Goal: Task Accomplishment & Management: Use online tool/utility

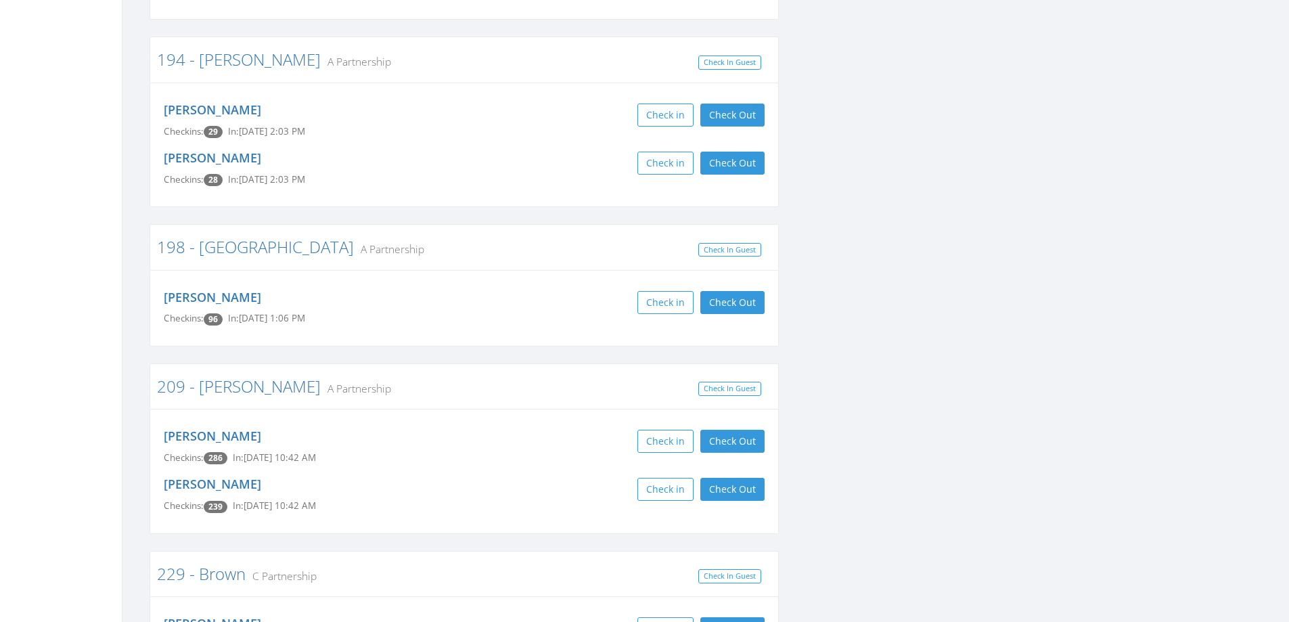
scroll to position [2437, 0]
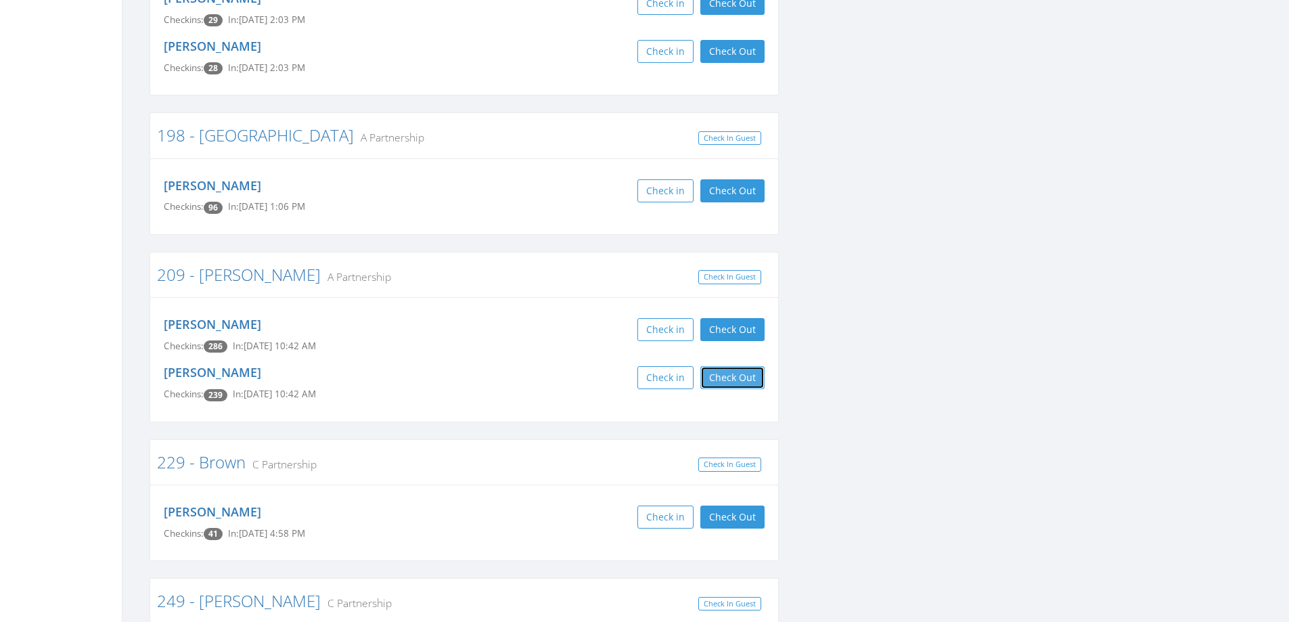
click at [732, 366] on button "Check Out" at bounding box center [733, 377] width 64 height 23
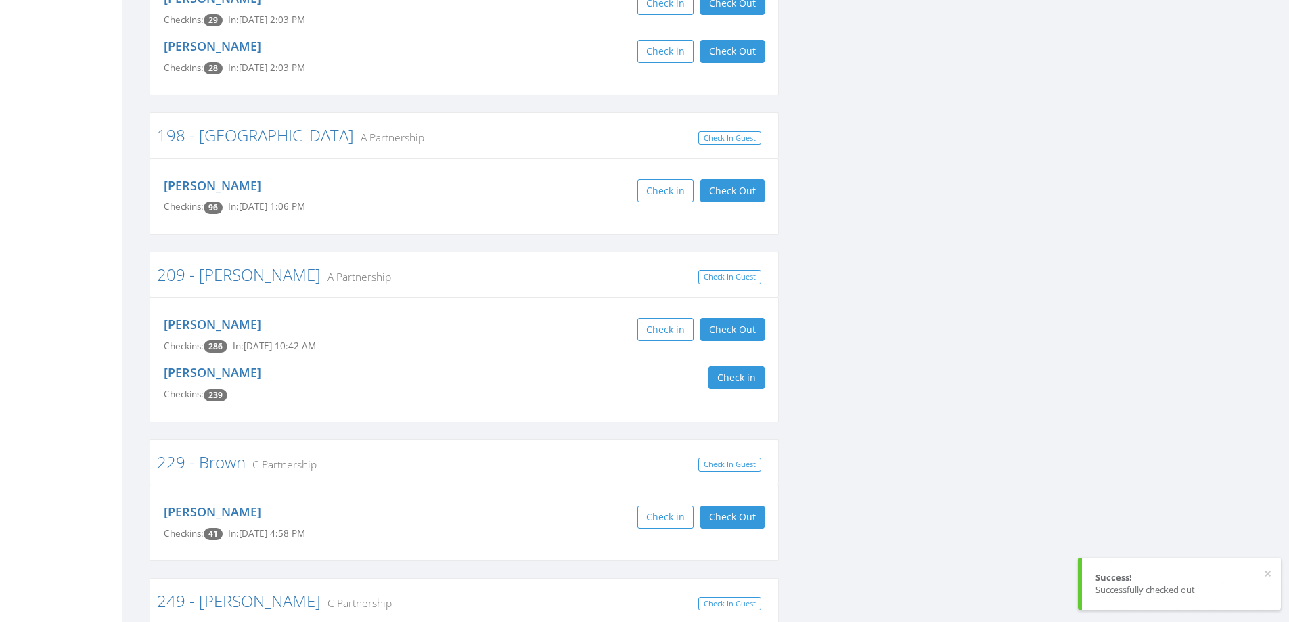
click at [535, 366] on div "Check in" at bounding box center [619, 377] width 290 height 23
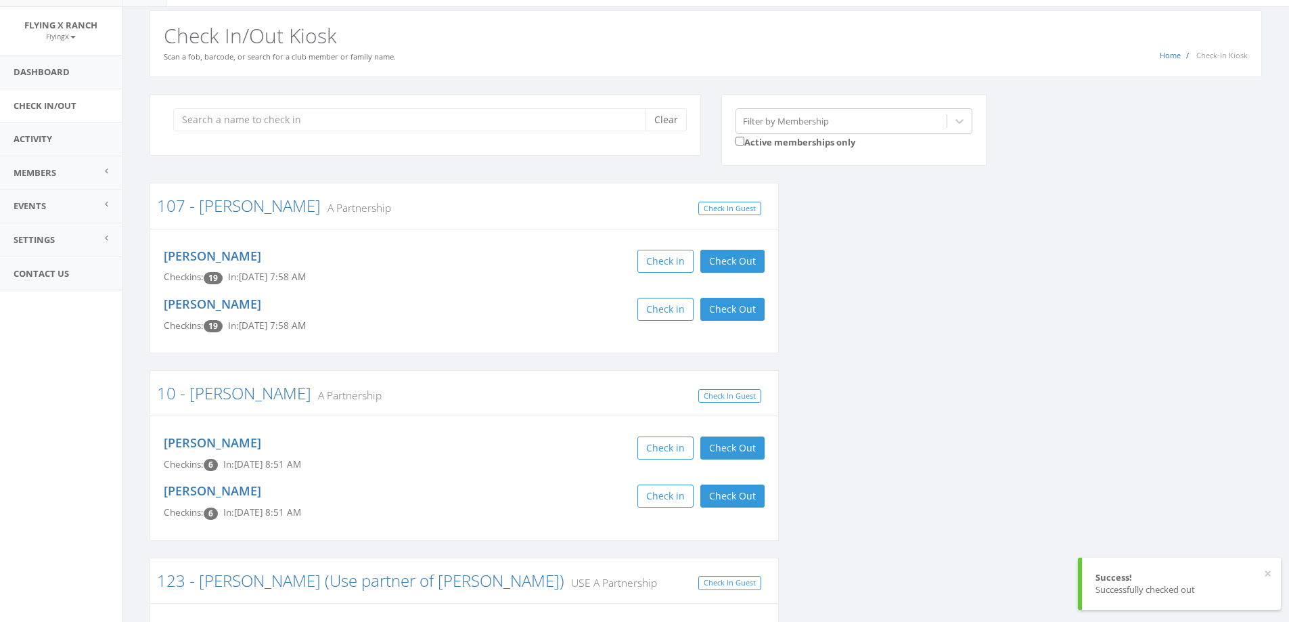
scroll to position [0, 0]
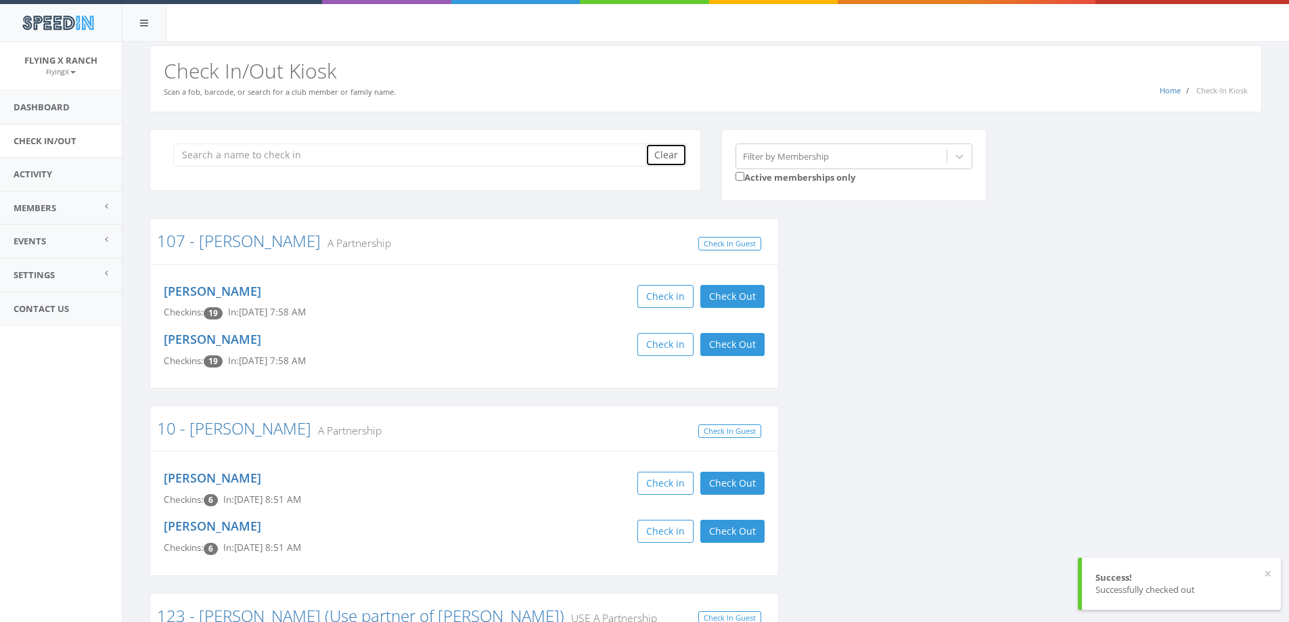
click at [654, 155] on button "Clear" at bounding box center [666, 154] width 41 height 23
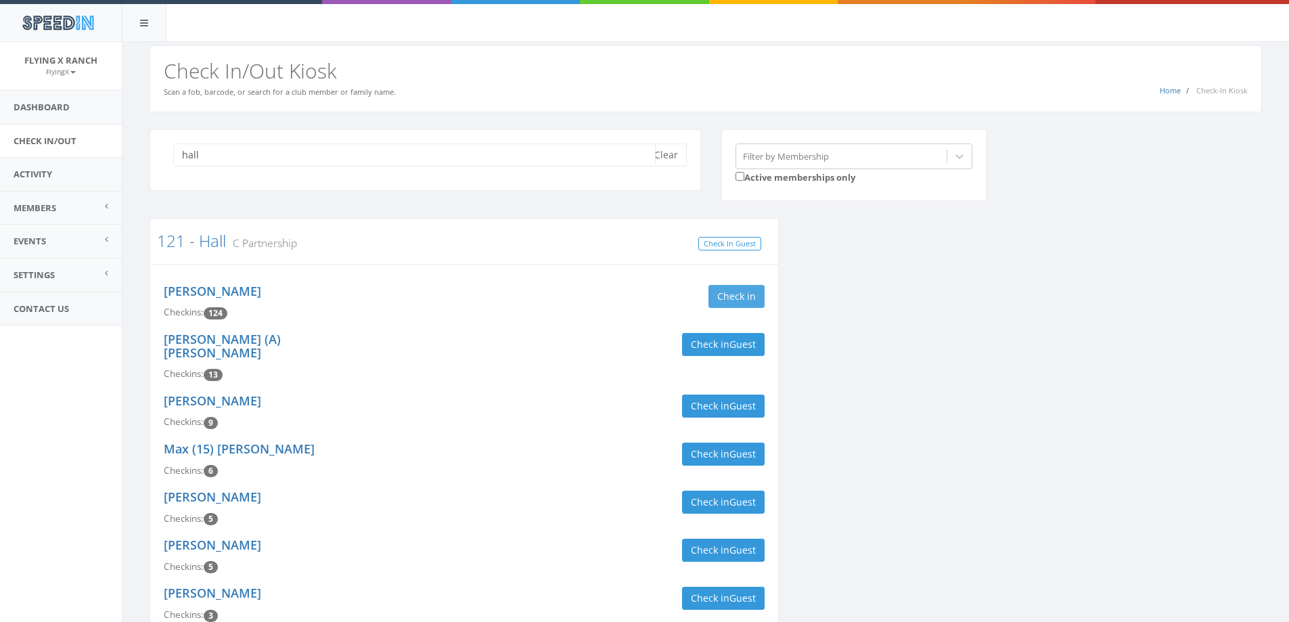
type input "hall"
click at [744, 290] on button "Check in" at bounding box center [737, 296] width 56 height 23
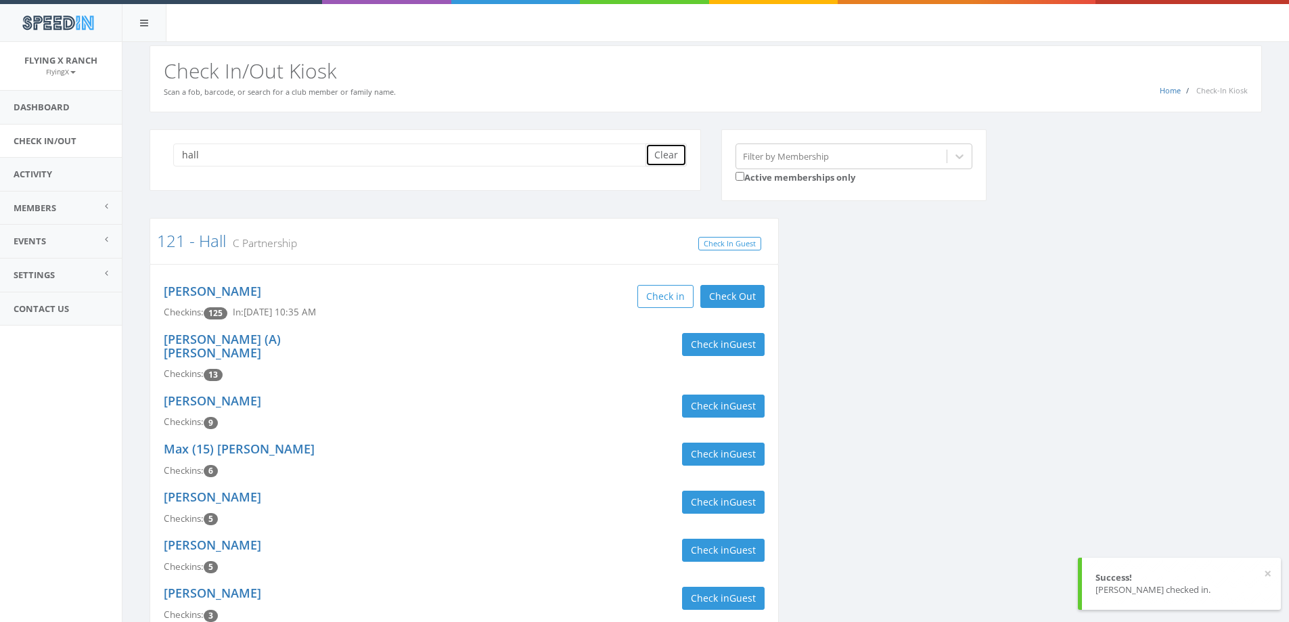
click at [668, 158] on button "Clear" at bounding box center [666, 154] width 41 height 23
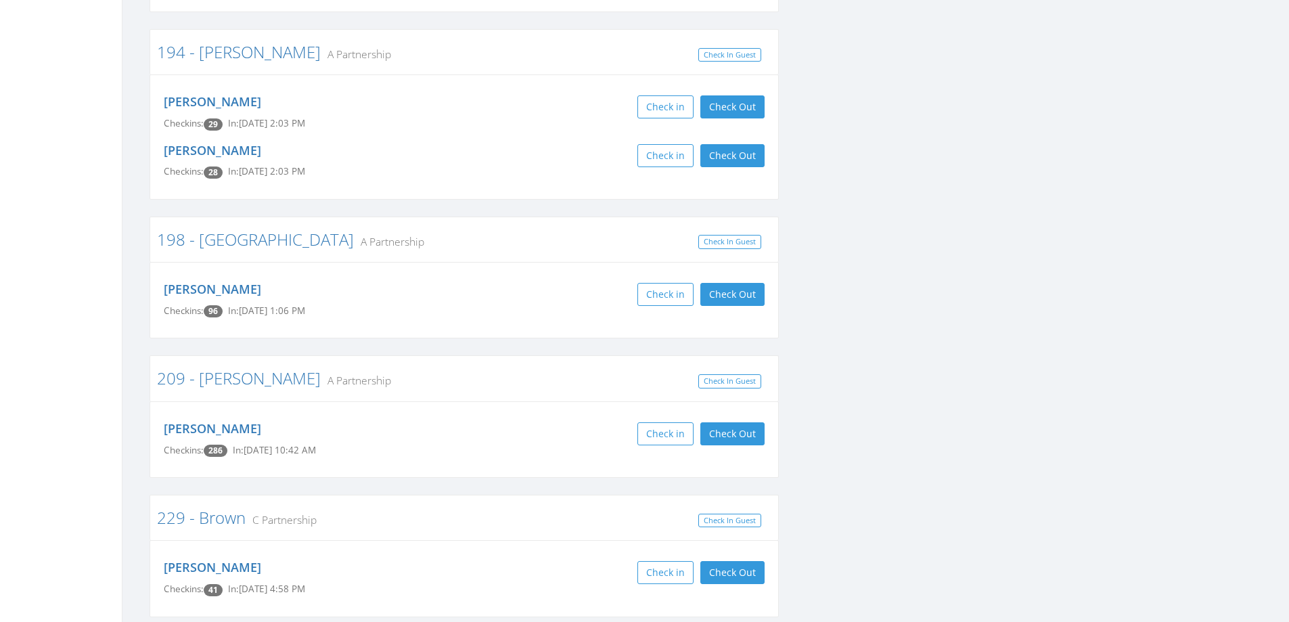
scroll to position [2504, 0]
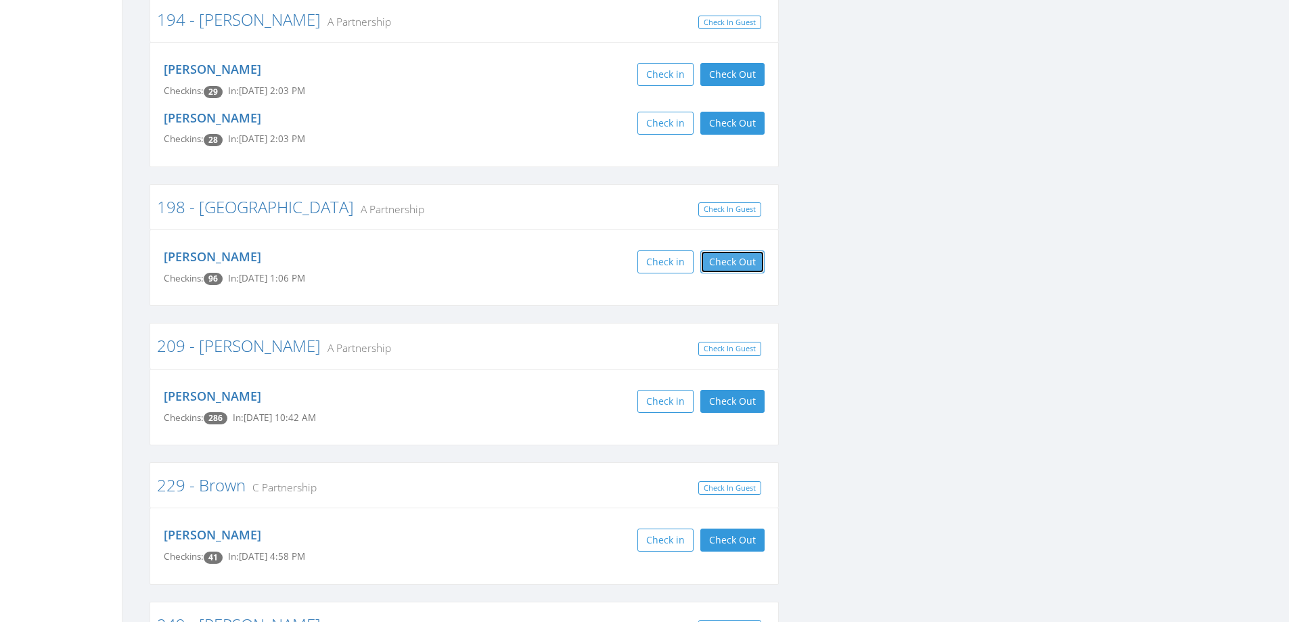
click at [749, 250] on button "Check Out" at bounding box center [733, 261] width 64 height 23
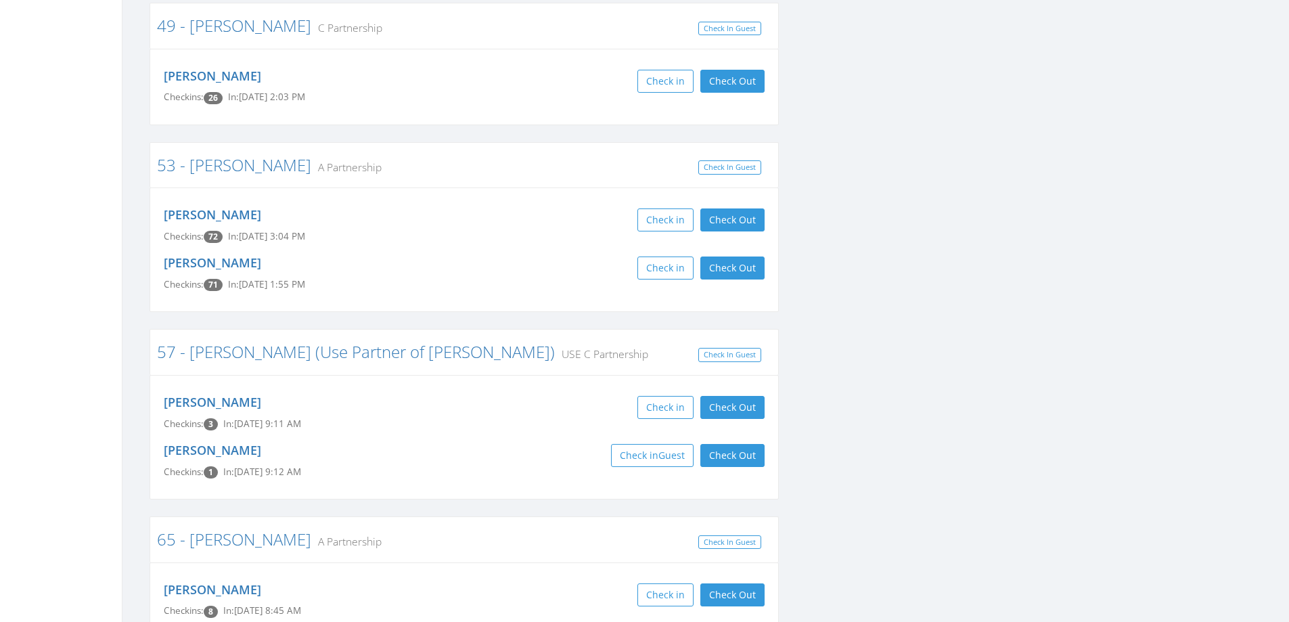
scroll to position [3316, 0]
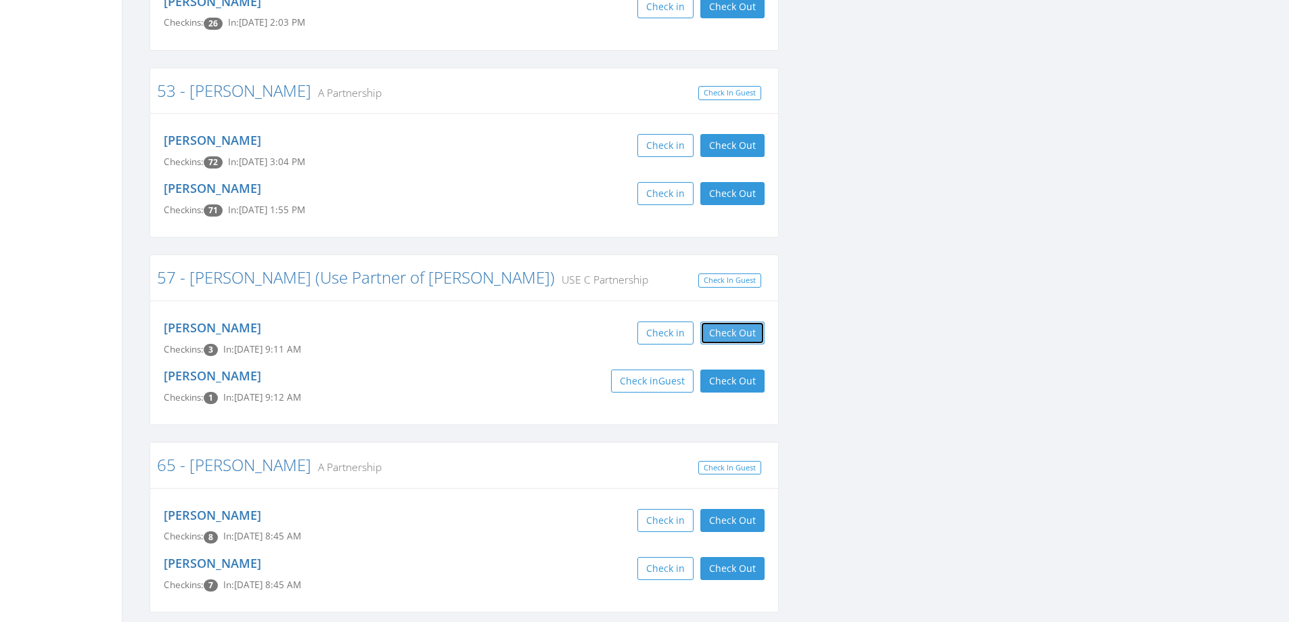
click at [712, 321] on button "Check Out" at bounding box center [733, 332] width 64 height 23
click at [715, 370] on button "Check Out" at bounding box center [733, 381] width 64 height 23
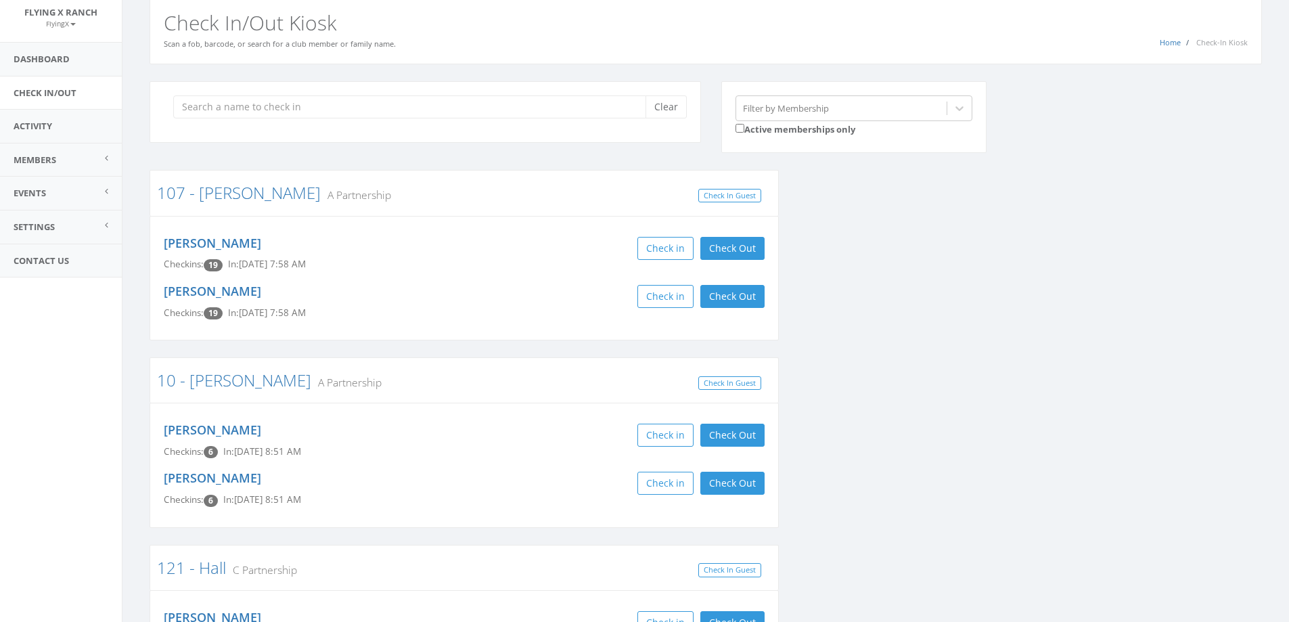
scroll to position [0, 0]
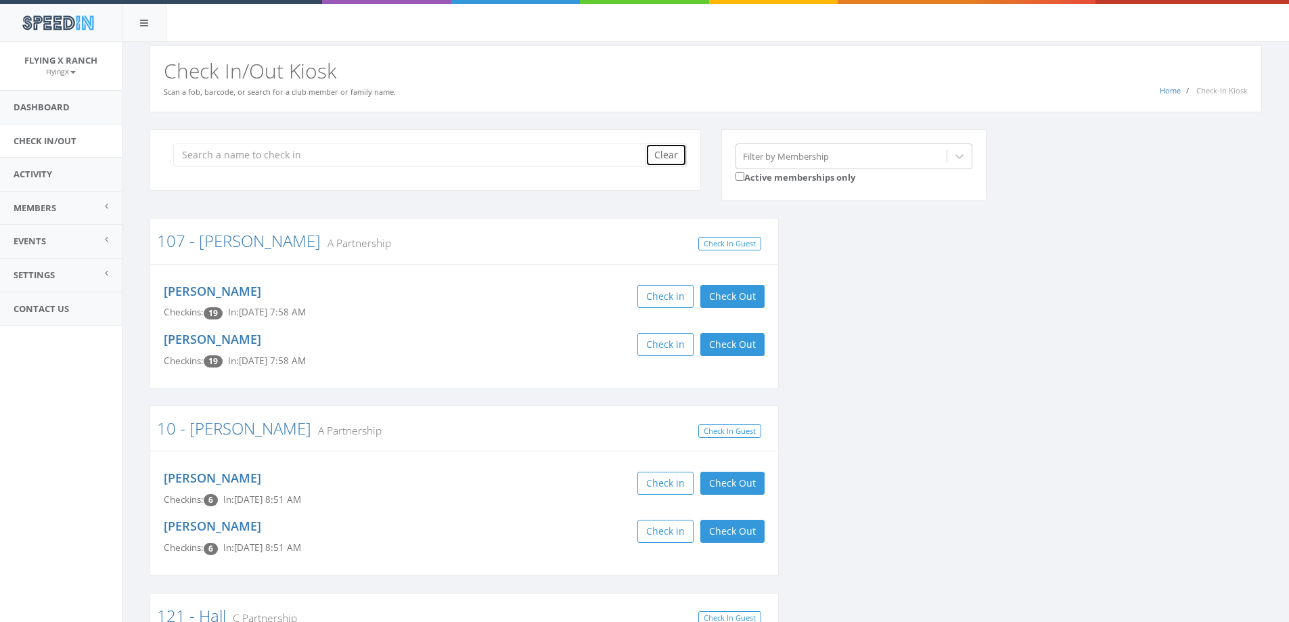
click at [664, 146] on button "Clear" at bounding box center [666, 154] width 41 height 23
click at [55, 108] on link "Dashboard" at bounding box center [61, 107] width 122 height 33
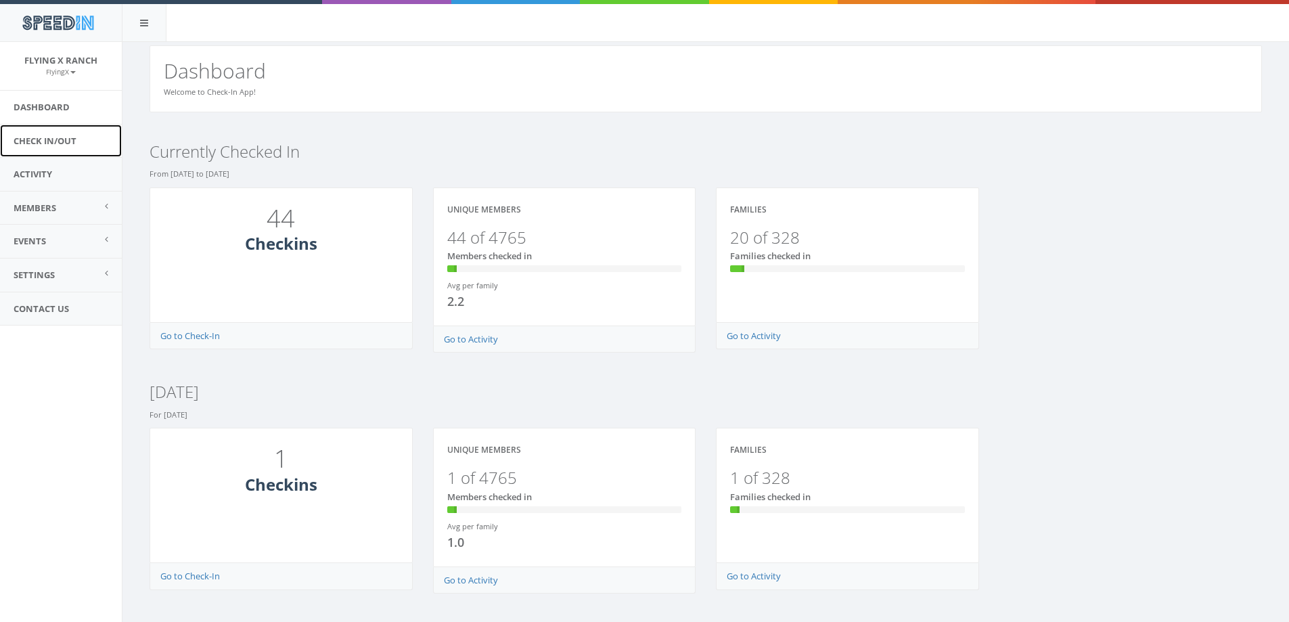
click at [51, 141] on link "Check In/Out" at bounding box center [61, 141] width 122 height 33
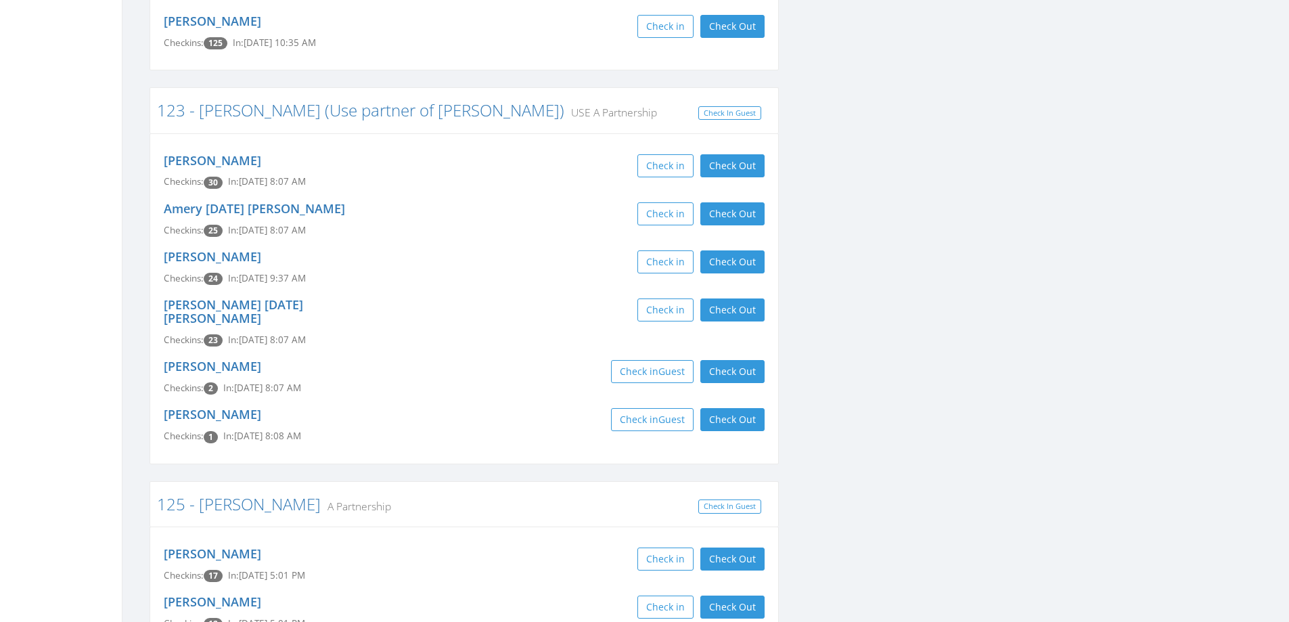
scroll to position [677, 0]
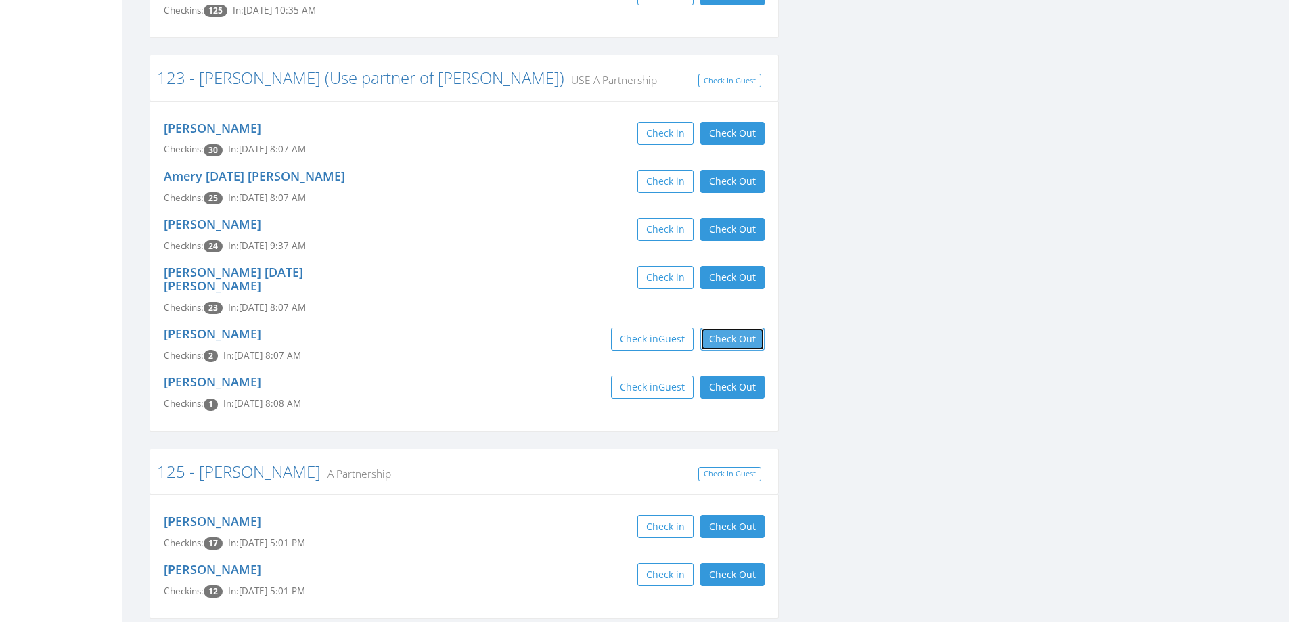
click at [727, 328] on button "Check Out" at bounding box center [733, 339] width 64 height 23
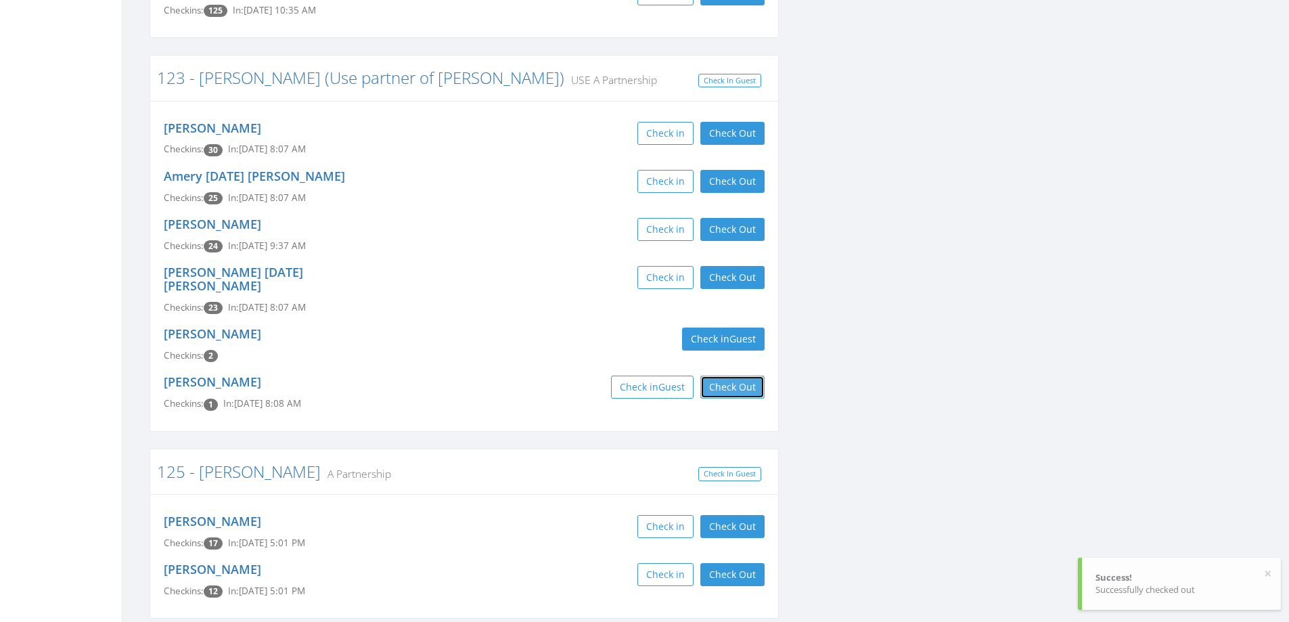
click at [728, 376] on button "Check Out" at bounding box center [733, 387] width 64 height 23
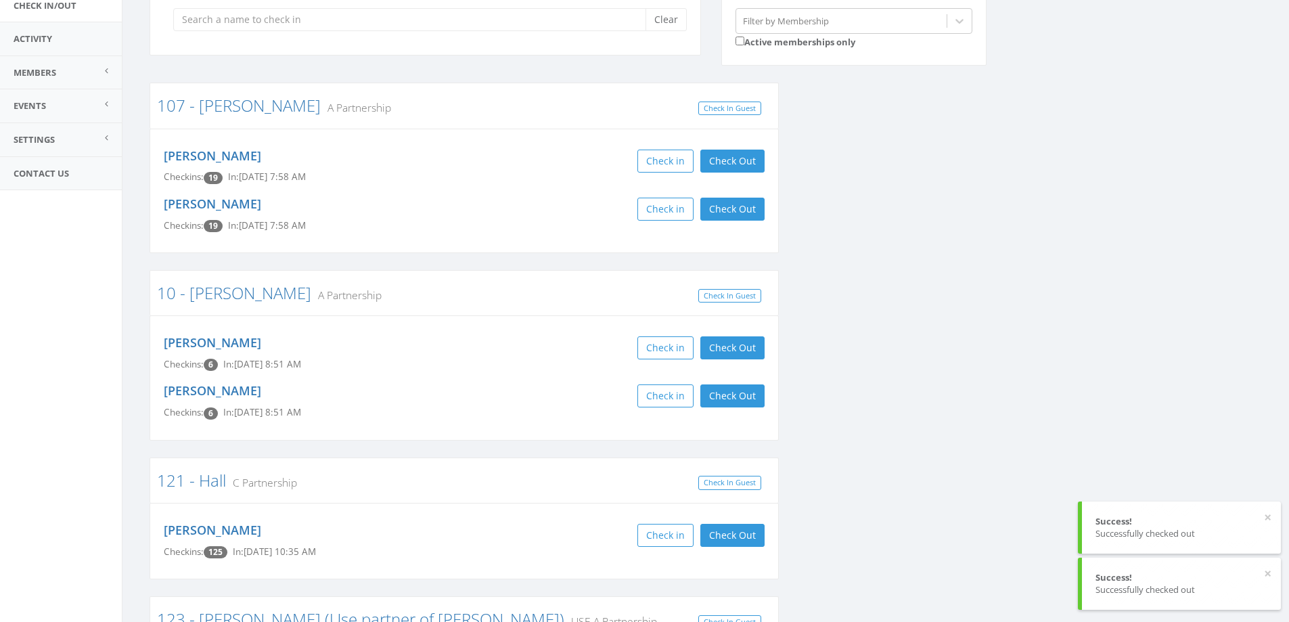
scroll to position [0, 0]
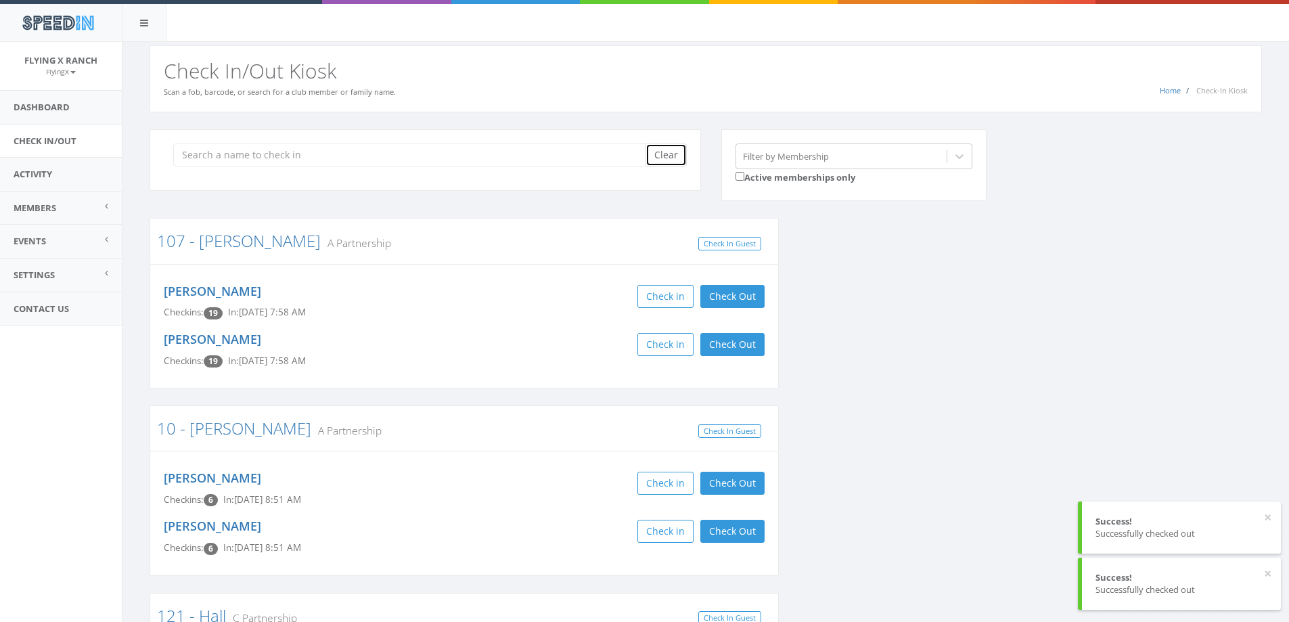
click at [666, 156] on button "Clear" at bounding box center [666, 154] width 41 height 23
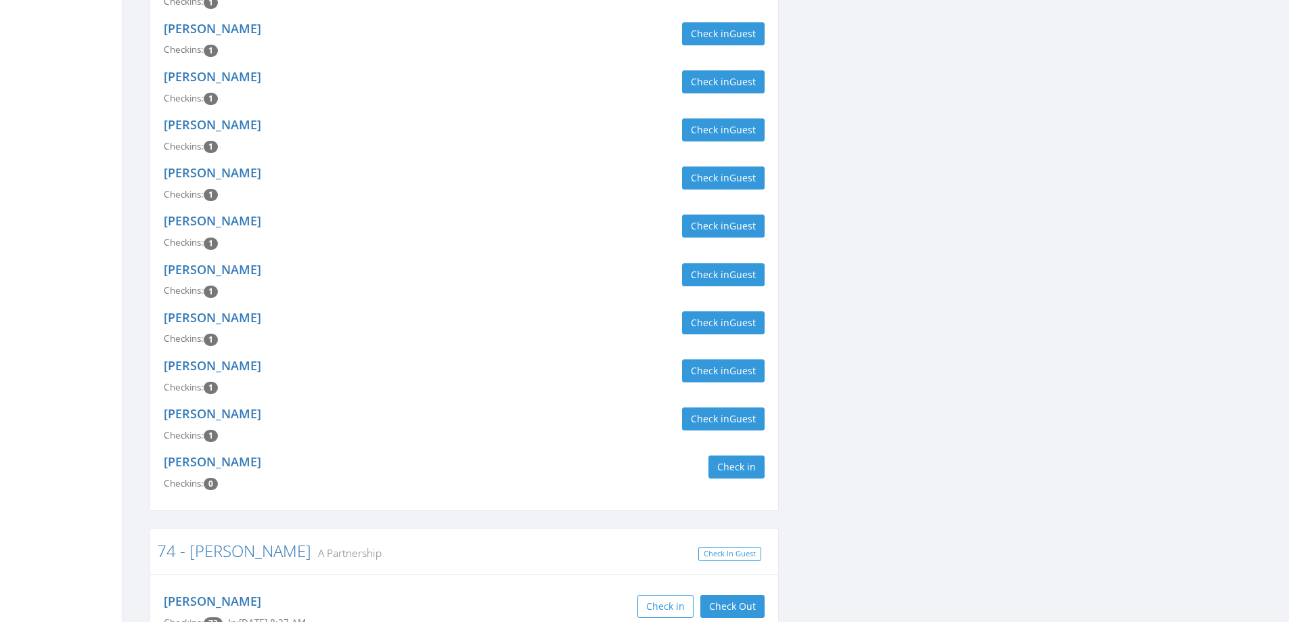
scroll to position [1557, 0]
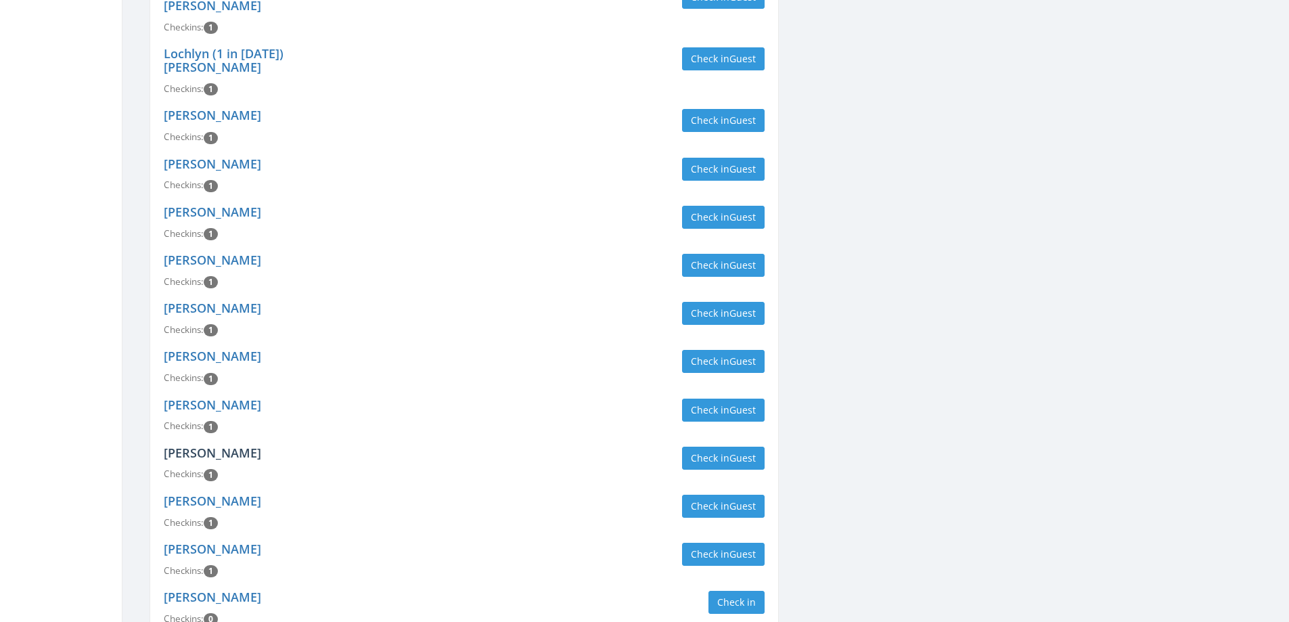
type input "vanz"
click at [207, 445] on link "[PERSON_NAME]" at bounding box center [212, 453] width 97 height 16
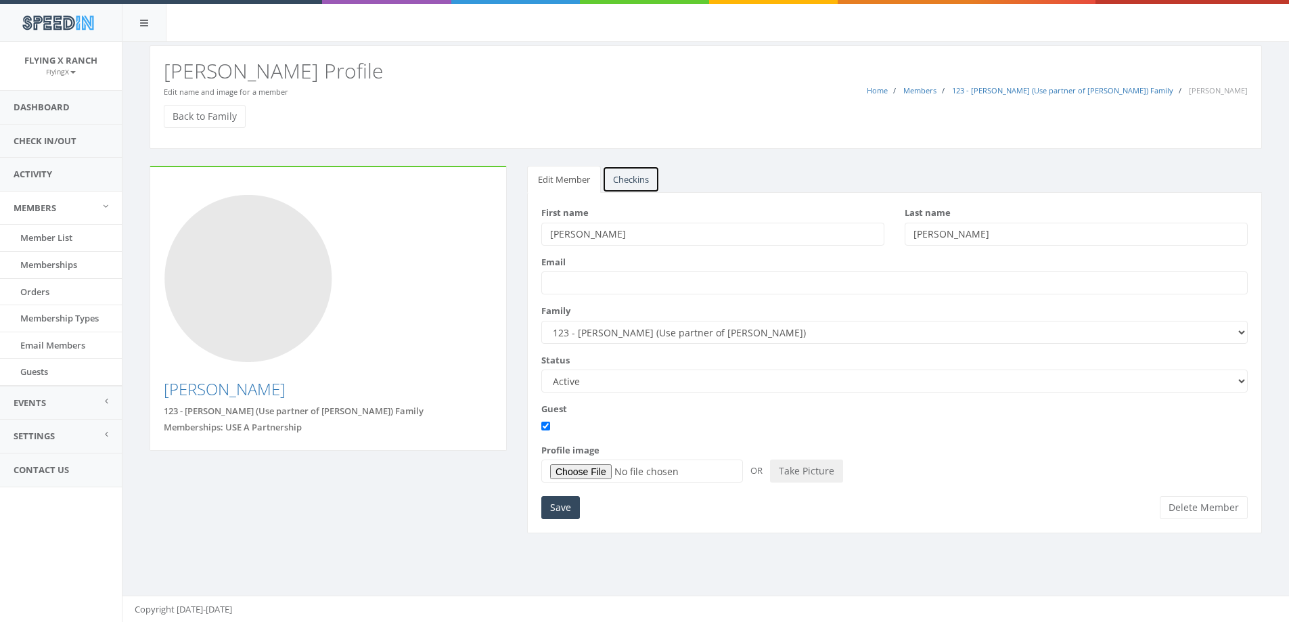
click at [623, 176] on link "Checkins" at bounding box center [631, 180] width 58 height 28
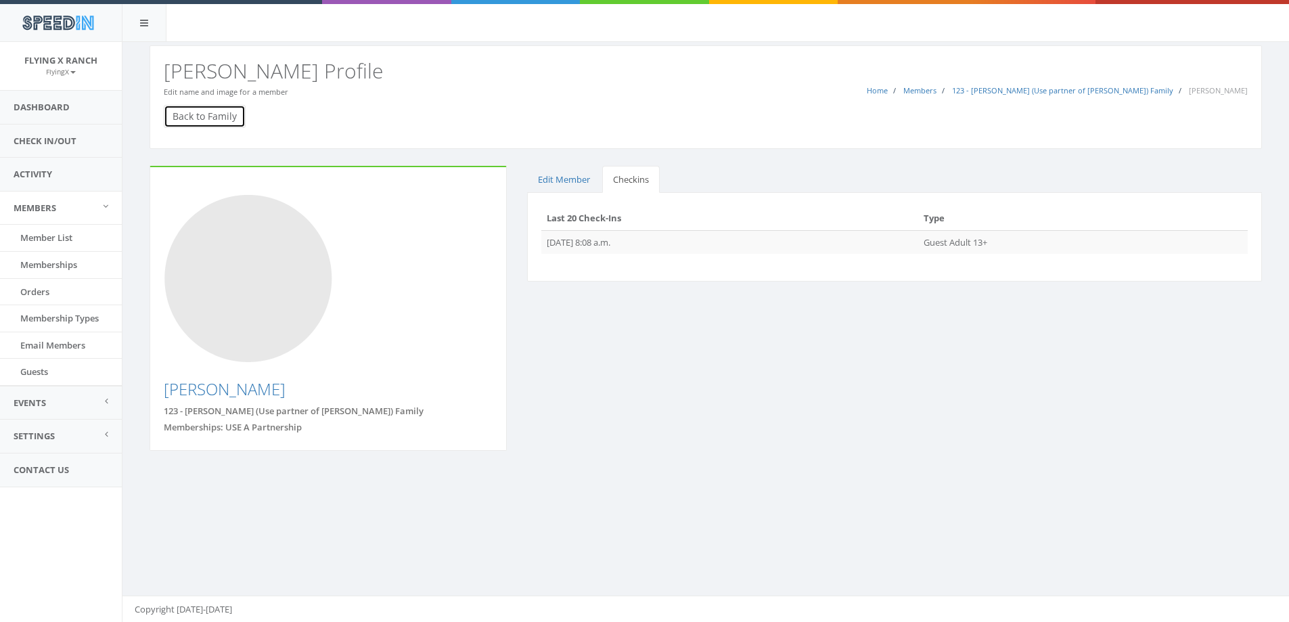
click at [196, 117] on link "Back to Family" at bounding box center [205, 116] width 82 height 23
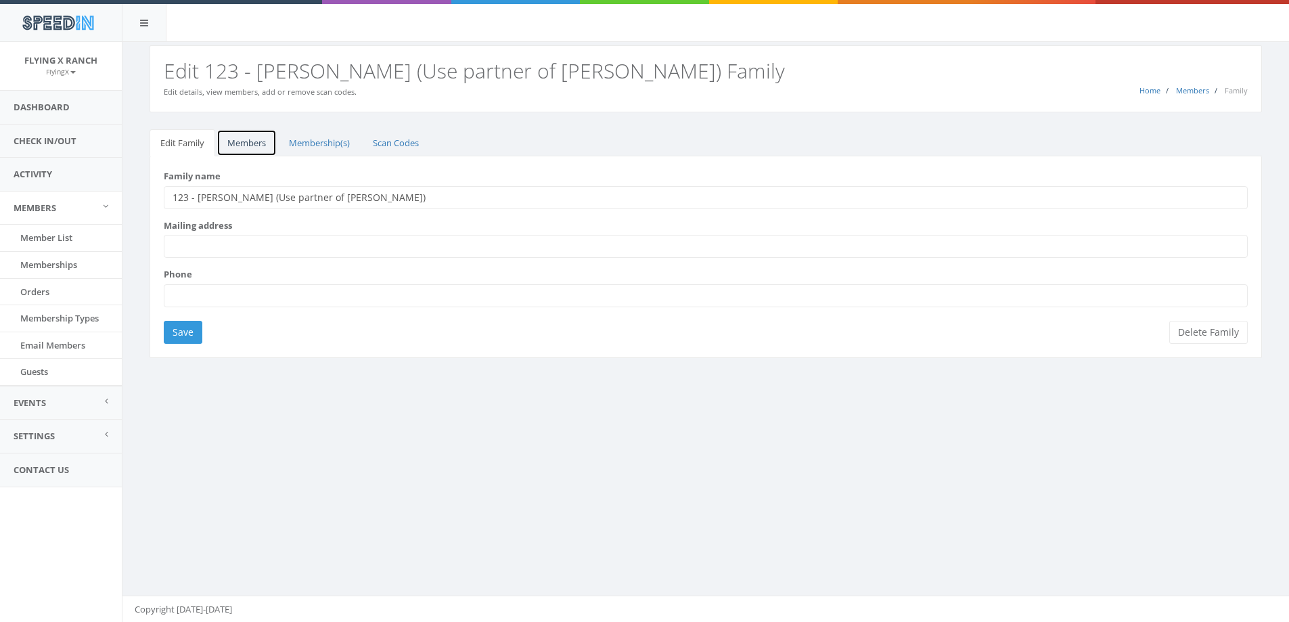
click at [242, 139] on link "Members" at bounding box center [247, 143] width 60 height 28
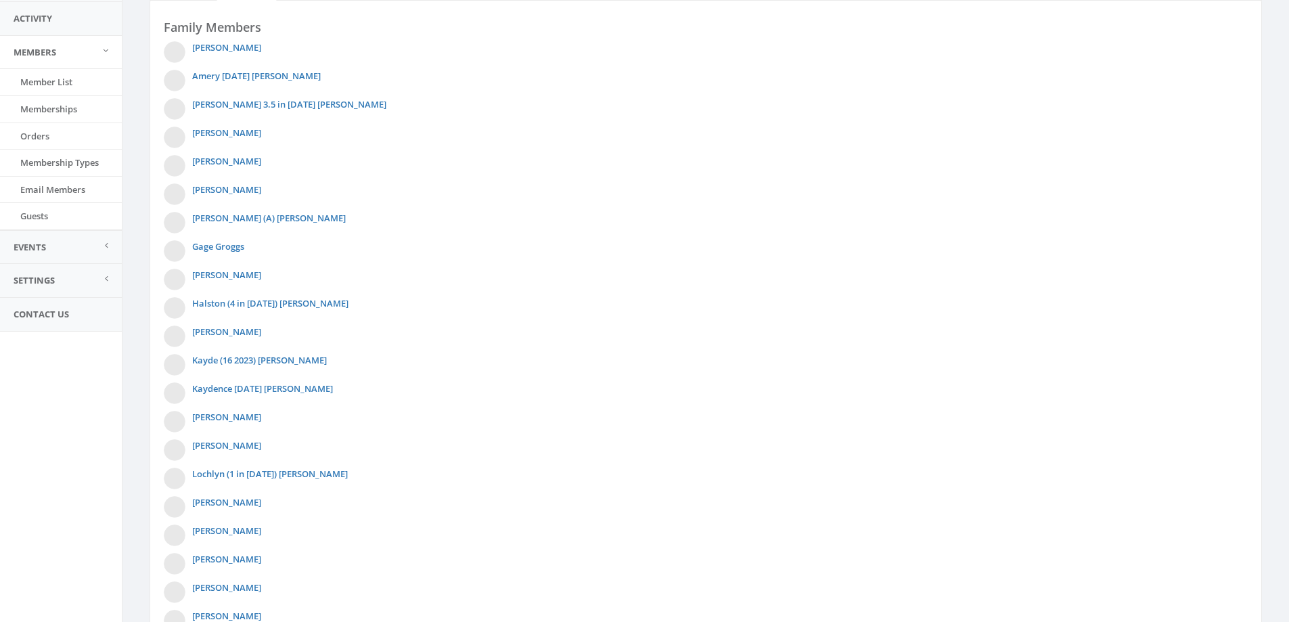
scroll to position [203, 0]
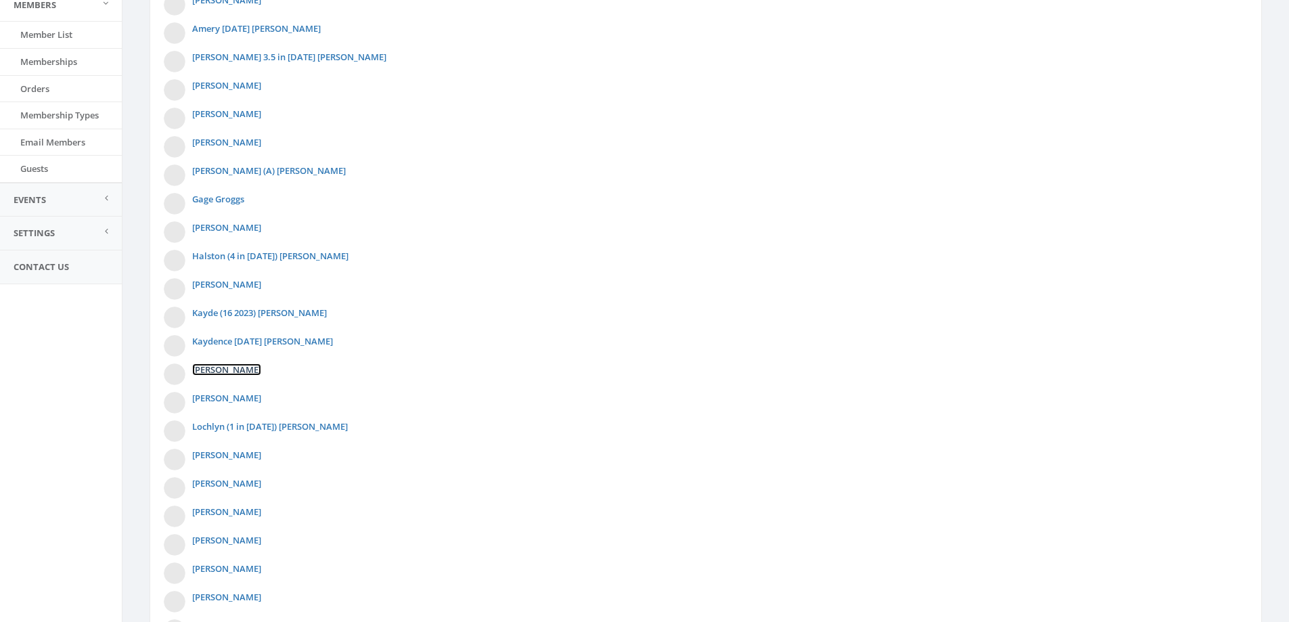
click at [215, 372] on link "[PERSON_NAME]" at bounding box center [226, 369] width 69 height 12
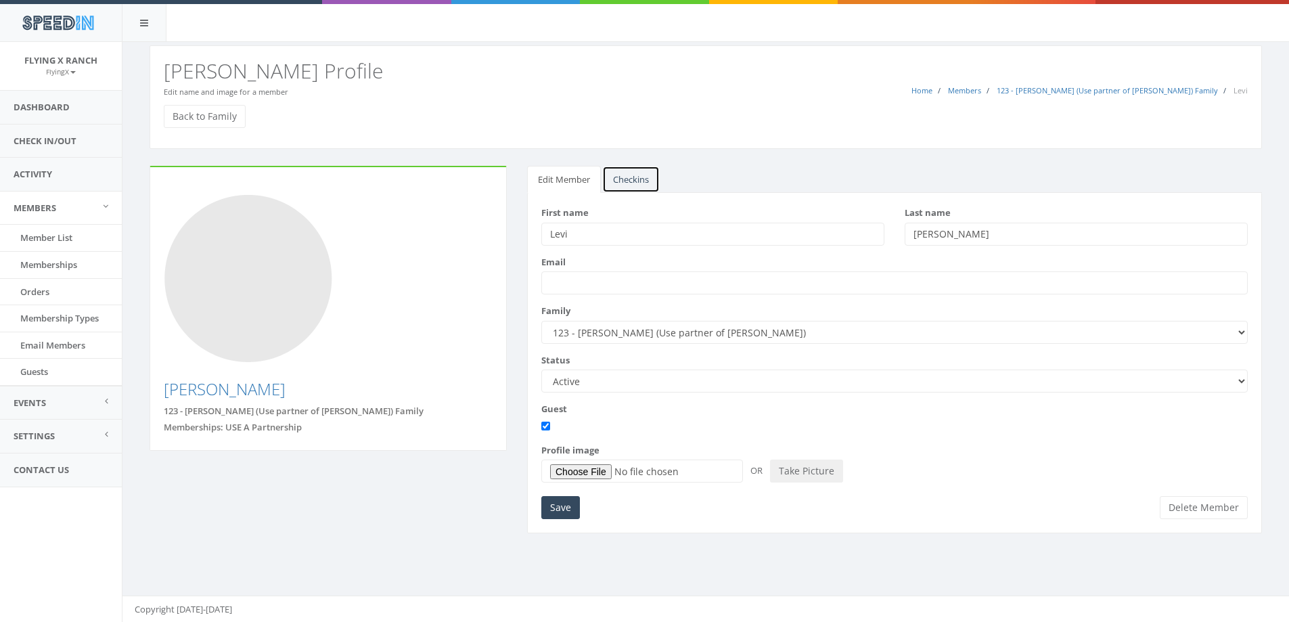
click at [627, 177] on link "Checkins" at bounding box center [631, 180] width 58 height 28
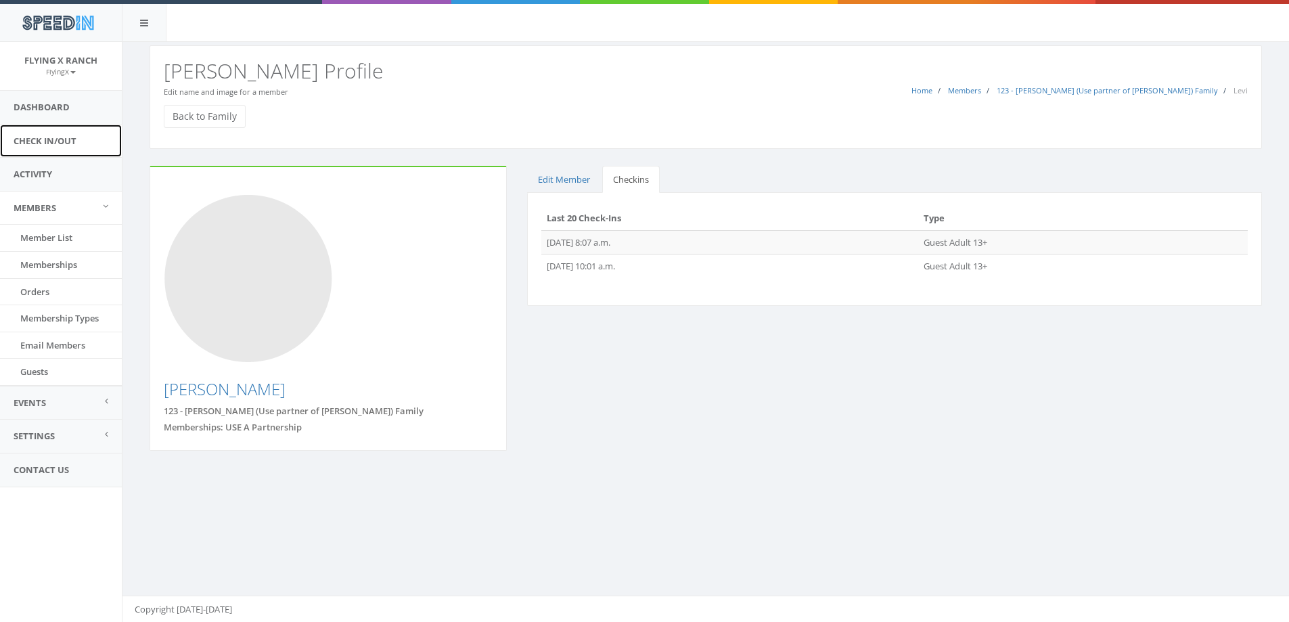
click at [68, 142] on link "Check In/Out" at bounding box center [61, 141] width 122 height 33
